Goal: Information Seeking & Learning: Learn about a topic

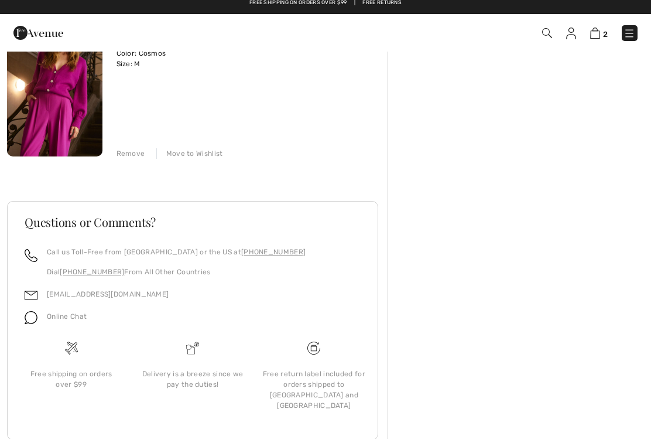
scroll to position [292, 0]
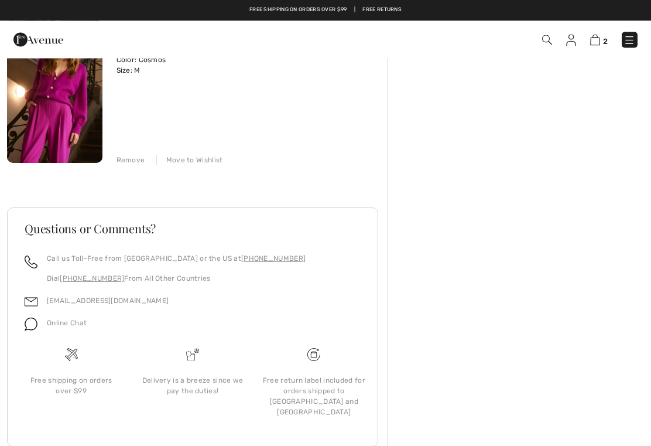
click at [546, 238] on div "Order Summary Details Items ( 2 ) US$ 294.00 Promo code US$ 0.00 Shipping Free …" at bounding box center [520, 121] width 264 height 710
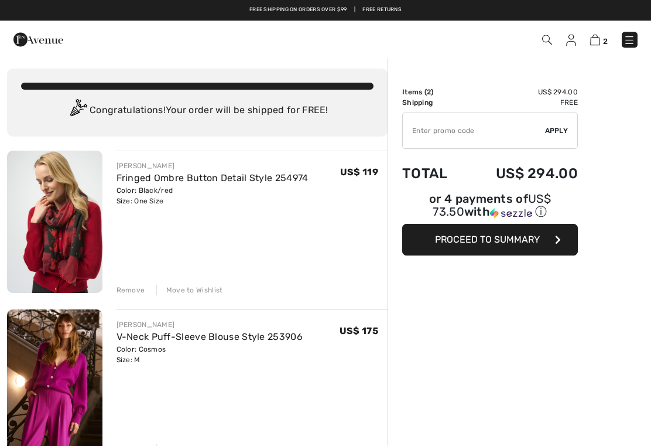
scroll to position [0, 0]
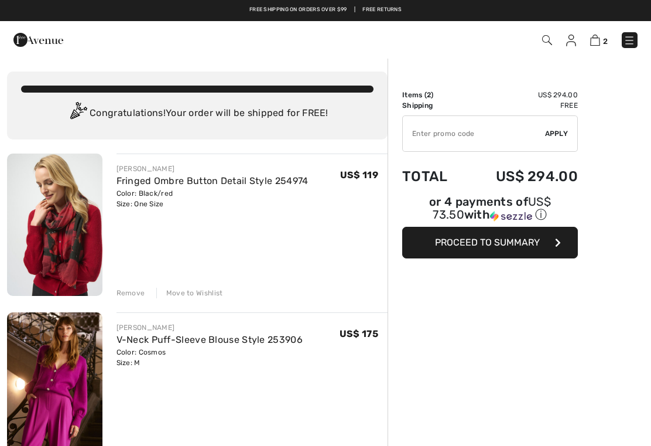
click at [644, 261] on div "Order Summary Details Items ( 2 ) US$ 294.00 Promo code US$ 0.00 Shipping Free …" at bounding box center [520, 412] width 264 height 710
click at [245, 343] on link "V-Neck Puff-Sleeve Blouse Style 253906" at bounding box center [210, 339] width 186 height 11
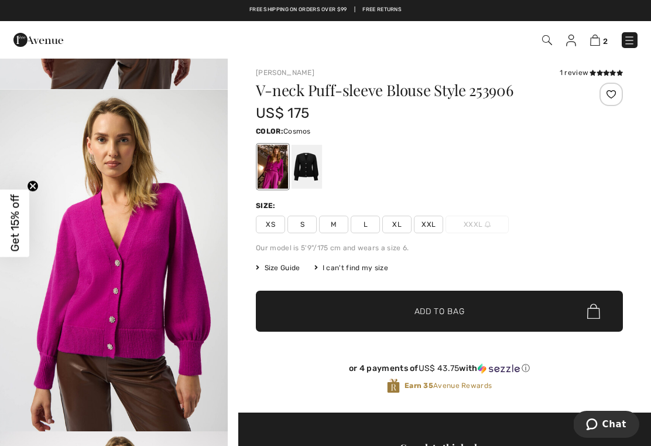
scroll to position [4, 0]
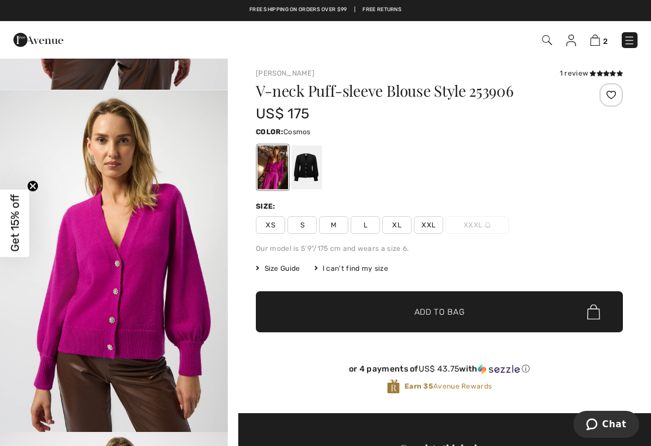
click at [176, 254] on img "3 / 5" at bounding box center [114, 260] width 228 height 341
